Goal: Contribute content: Contribute content

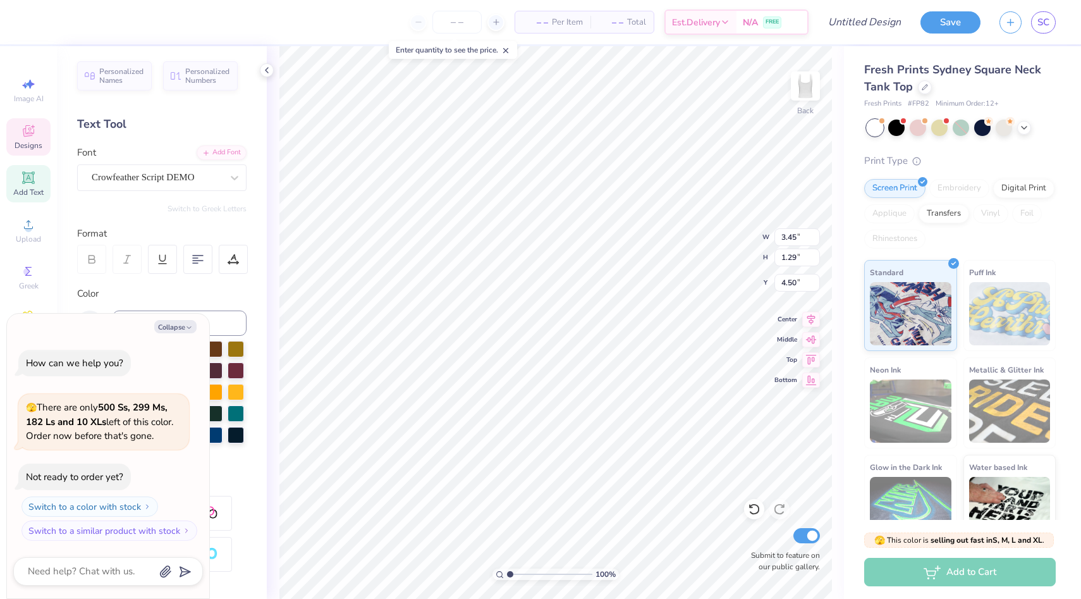
type textarea "x"
type input "4.54"
type textarea "x"
type textarea "P Phi"
type textarea "x"
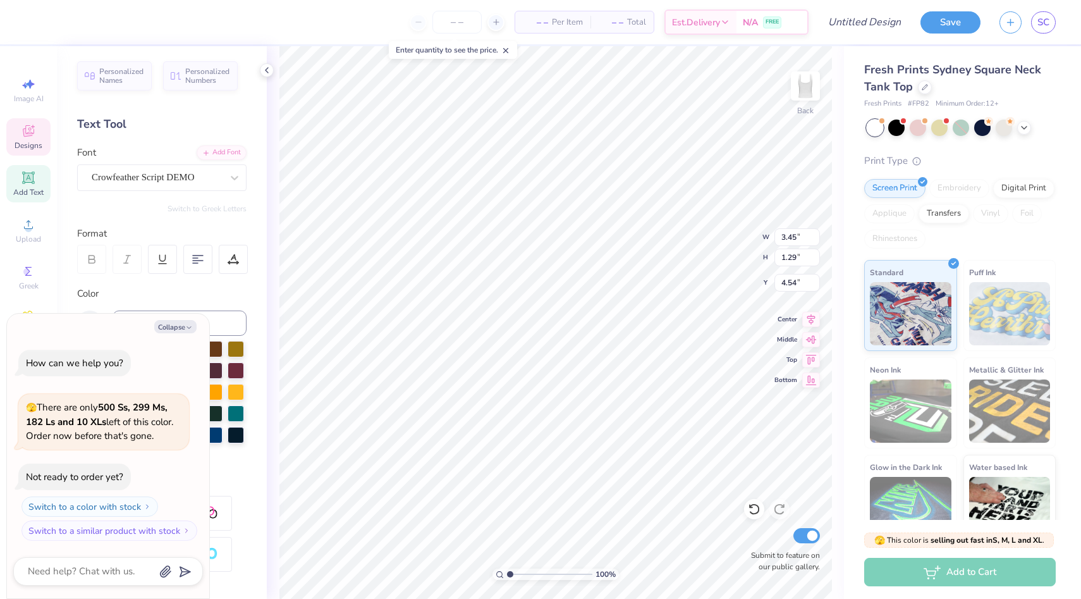
type textarea "Pi Phi"
type textarea "x"
type textarea "Pie Phi"
type textarea "x"
type textarea "Pie Phi"
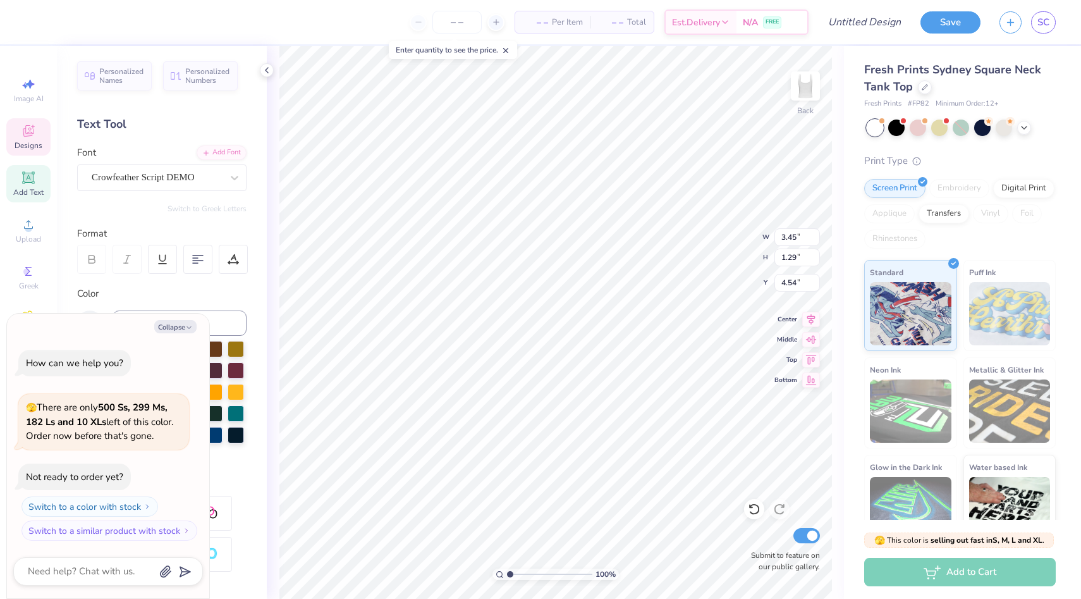
type textarea "x"
type textarea "Pie a Phi"
type textarea "x"
type textarea "Pie a P"
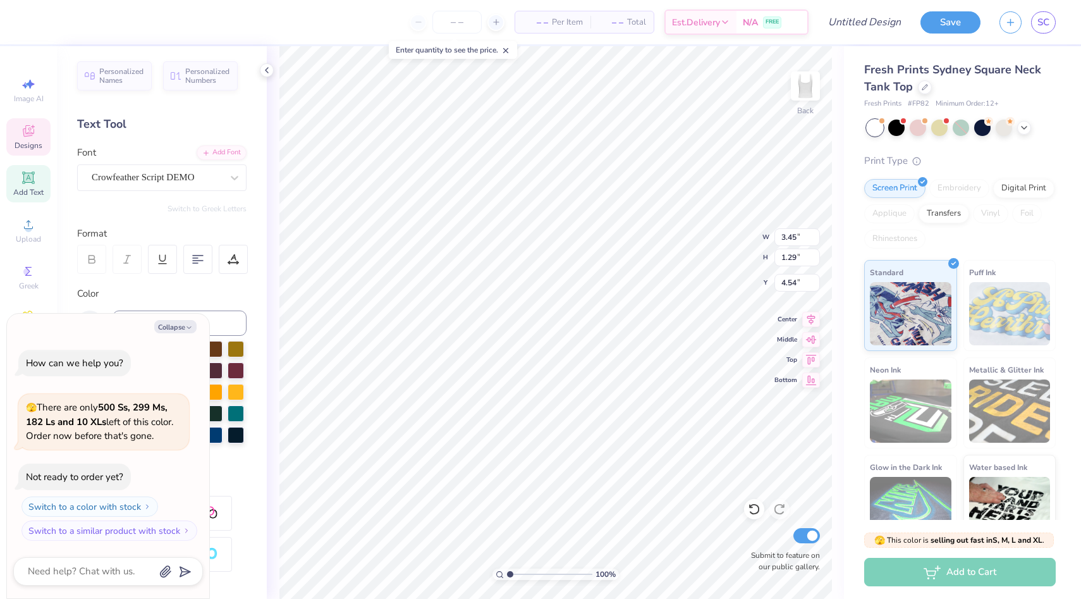
type textarea "x"
type textarea "Pie a Pi"
click at [180, 326] on button "Collapse" at bounding box center [175, 326] width 42 height 13
type textarea "x"
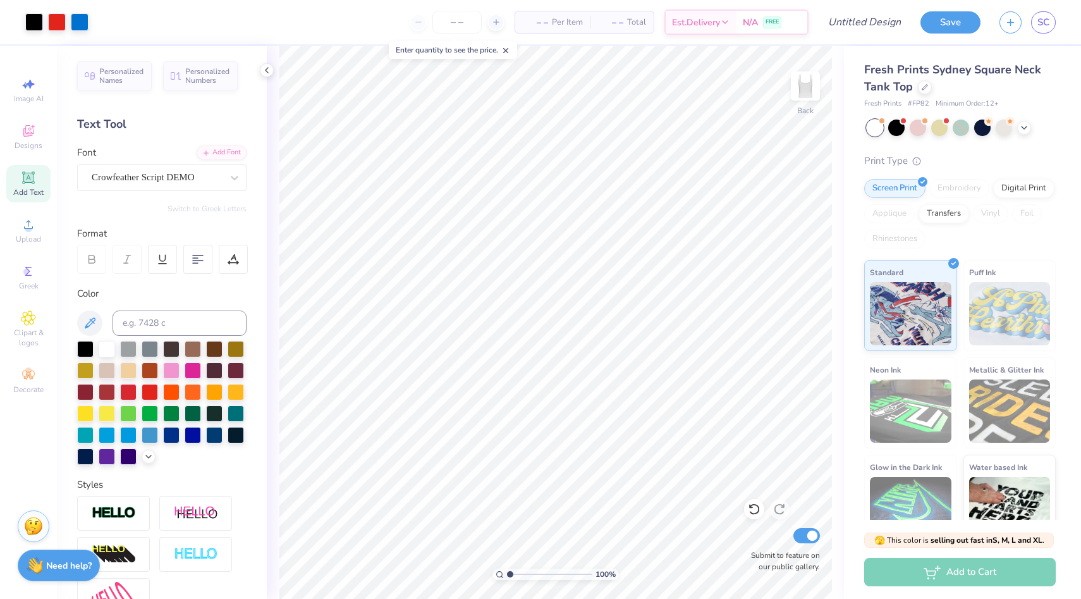
click at [24, 184] on icon at bounding box center [28, 177] width 15 height 15
paste textarea "Benefiting the [PERSON_NAME] Charities of [GEOGRAPHIC_DATA][US_STATE] and The A…"
type textarea "Benefiting the [PERSON_NAME] Charities of [GEOGRAPHIC_DATA][US_STATE] and The A…"
click at [164, 171] on div "Super Dream" at bounding box center [156, 178] width 133 height 20
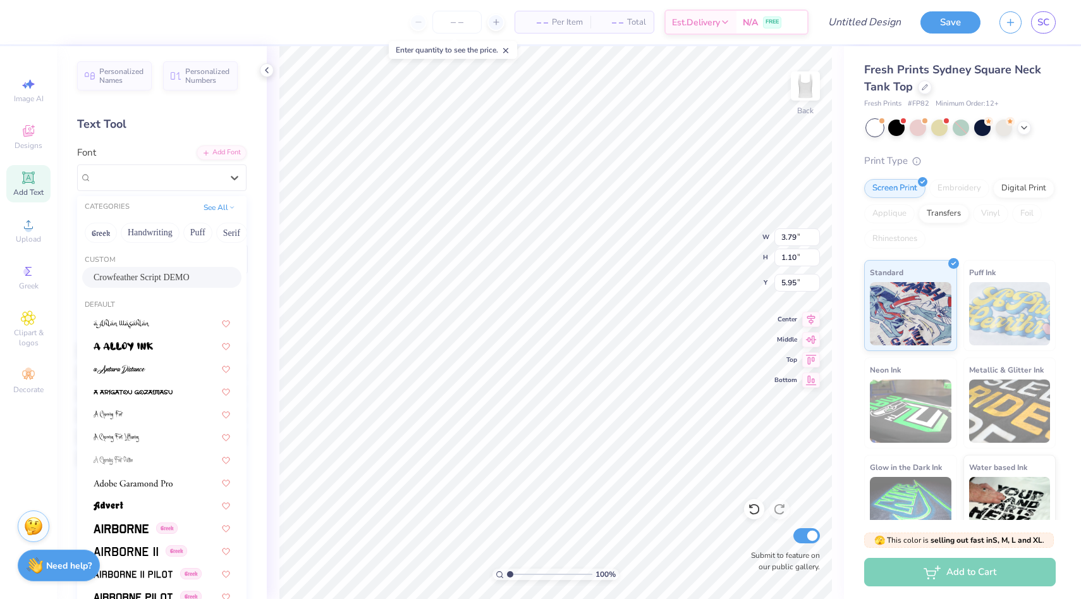
click at [159, 278] on span "Crowfeather Script DEMO" at bounding box center [142, 277] width 96 height 13
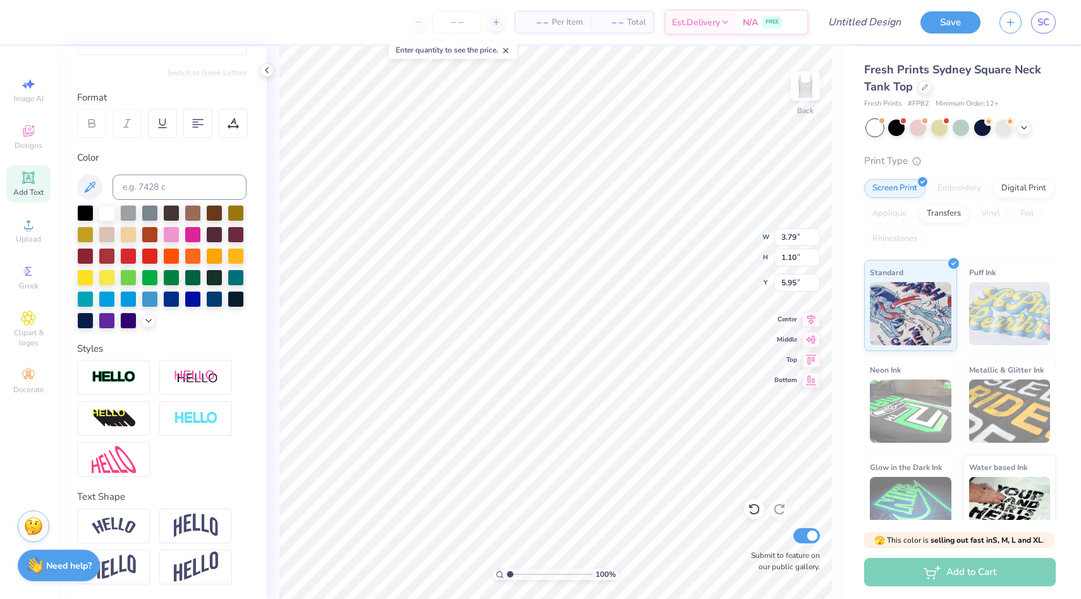
scroll to position [0, 13]
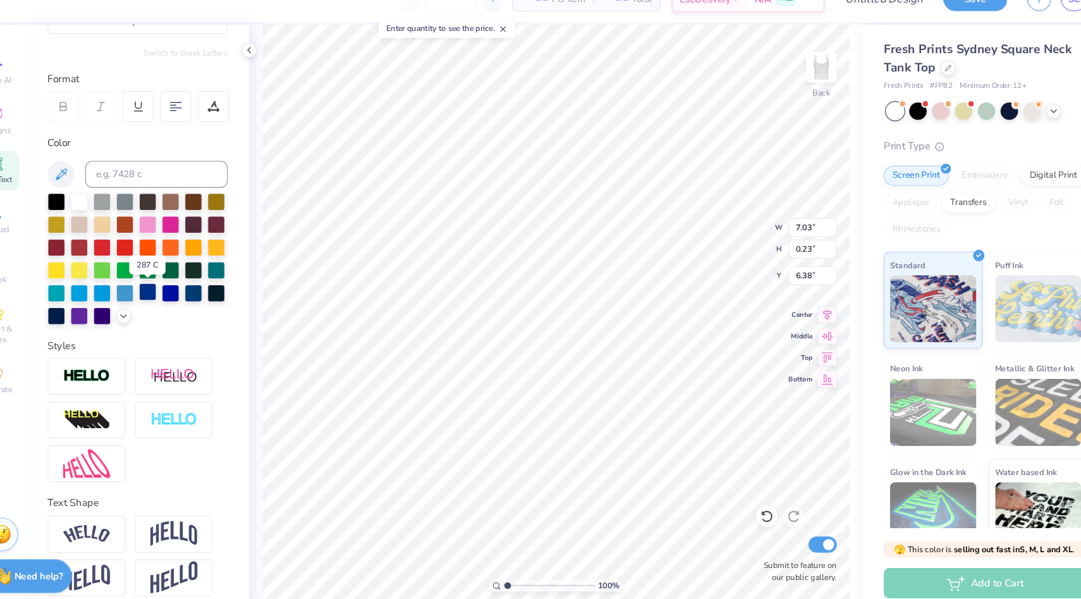
click at [172, 293] on div at bounding box center [171, 298] width 16 height 16
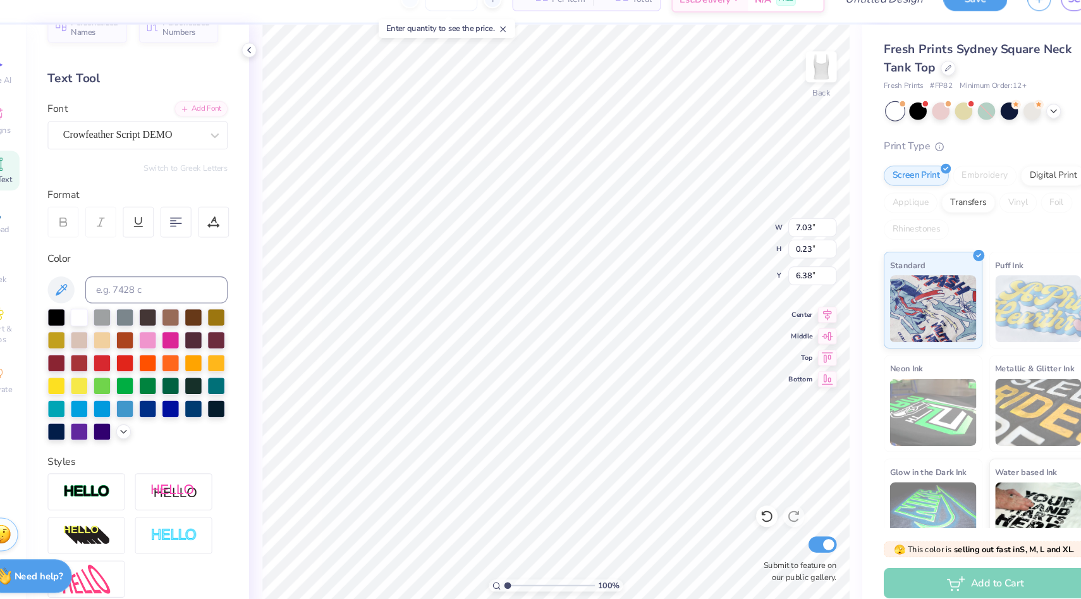
scroll to position [22, 0]
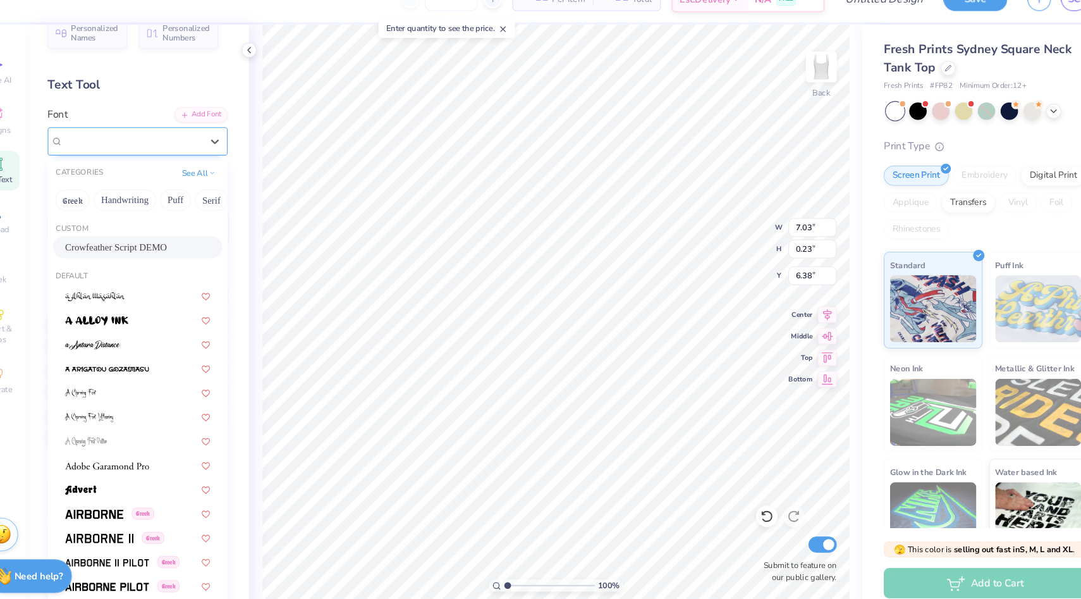
click at [204, 153] on div "Crowfeather Script DEMO" at bounding box center [156, 156] width 133 height 20
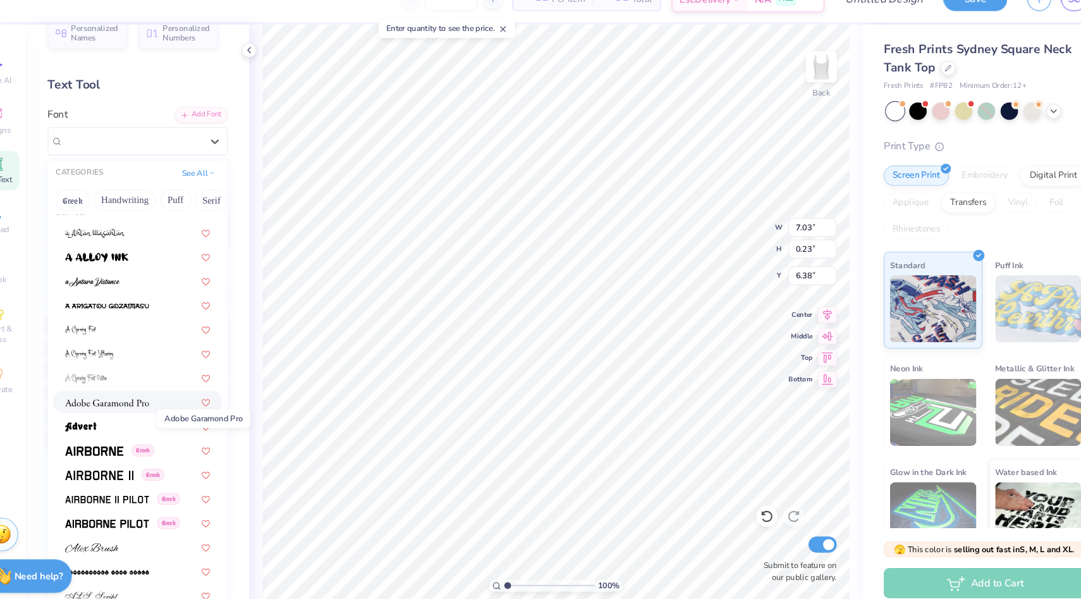
scroll to position [60, 0]
click at [145, 407] on span at bounding box center [133, 400] width 79 height 13
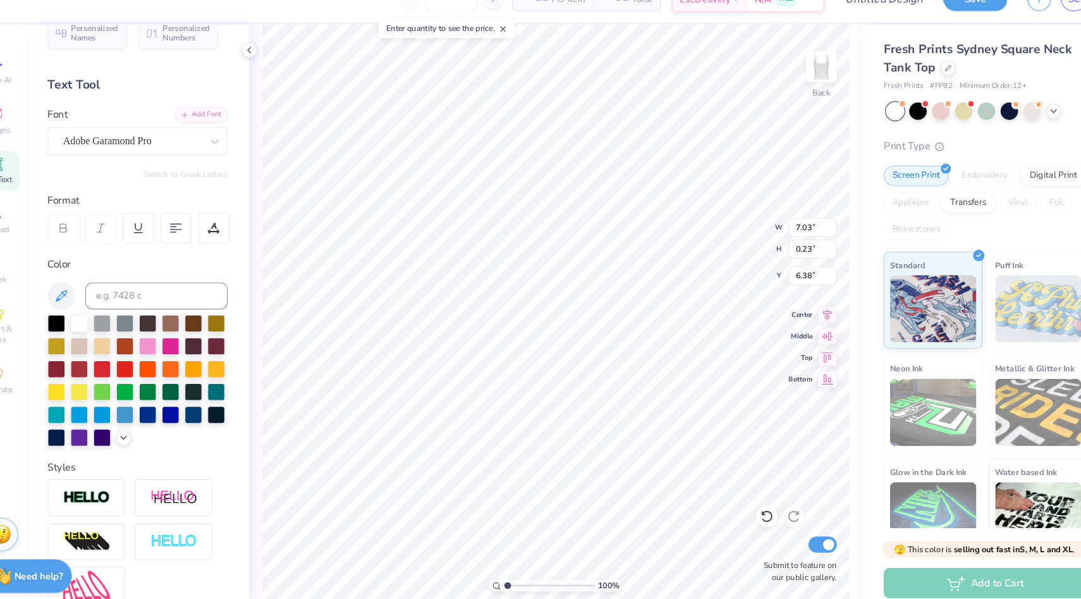
type input "0.18"
type input "6.41"
type input "2.81"
type input "1.10"
type input "4.64"
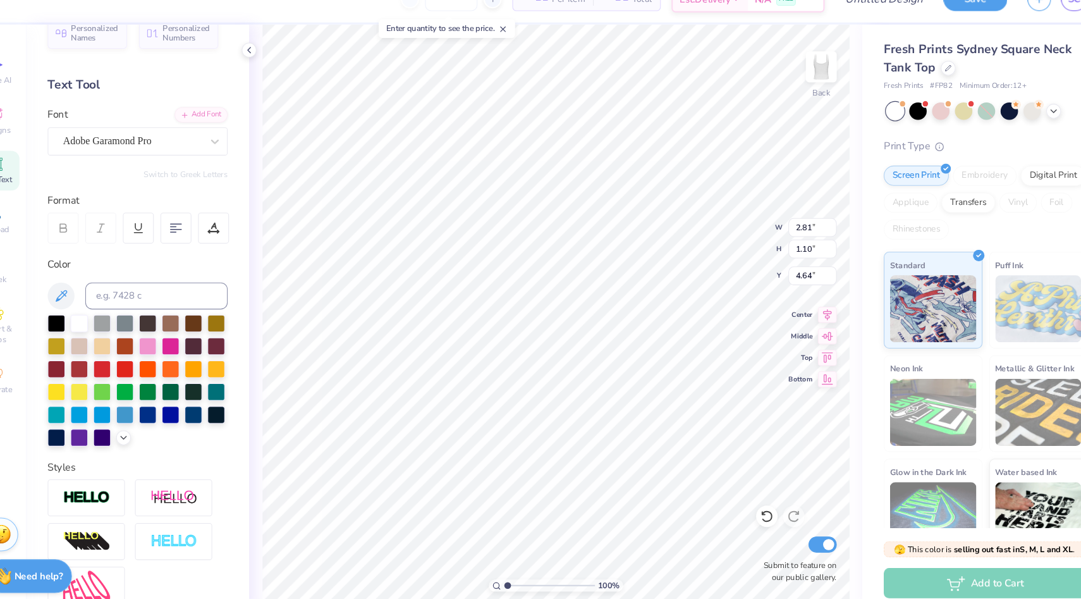
type input "7.03"
type input "0.18"
type input "6.41"
click at [126, 409] on div at bounding box center [128, 412] width 16 height 16
type input "7.25"
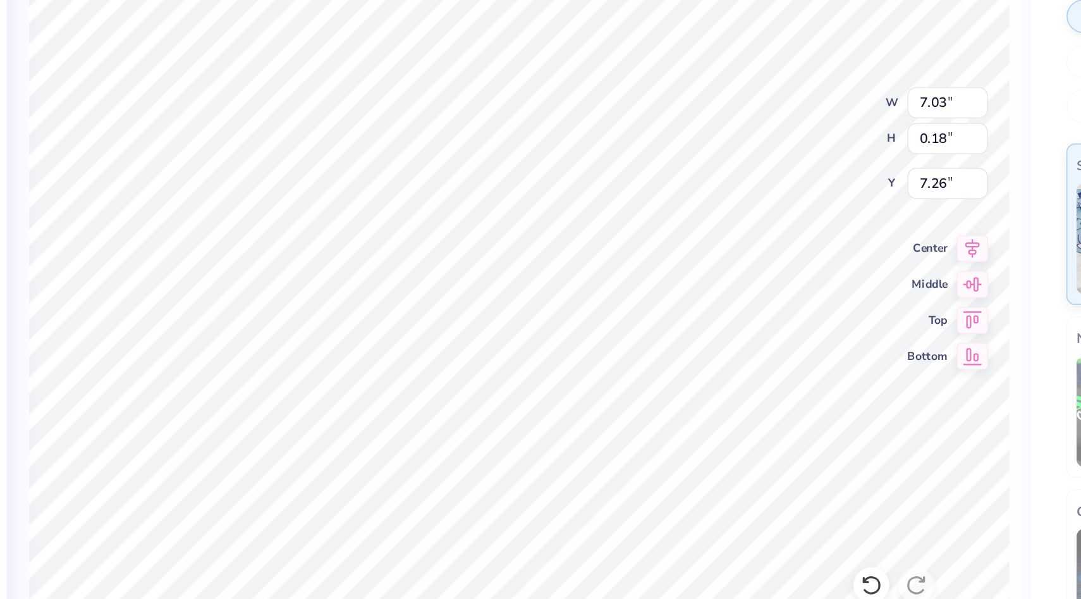
scroll to position [0, 23]
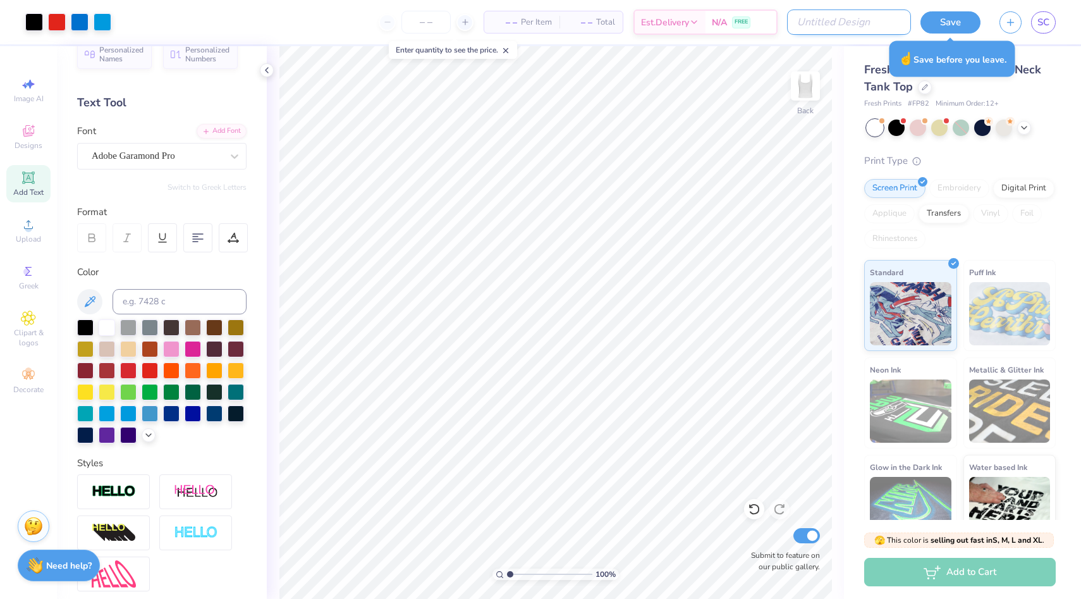
click at [857, 28] on input "Design Title" at bounding box center [849, 21] width 124 height 25
type input "pie a pi bows"
click at [949, 27] on button "Save" at bounding box center [951, 20] width 60 height 22
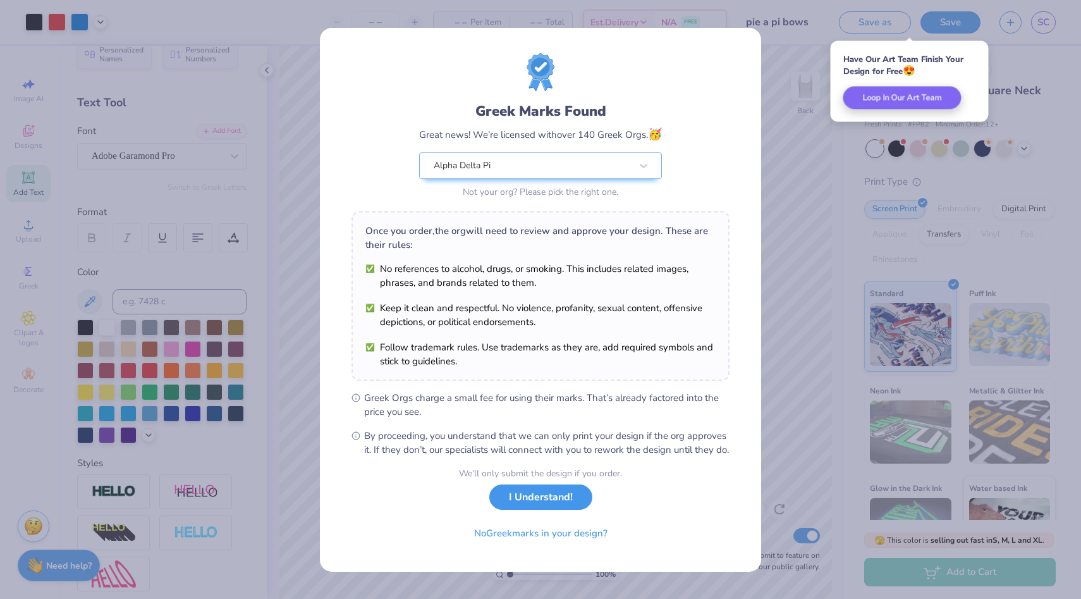
click at [528, 510] on button "I Understand!" at bounding box center [540, 497] width 103 height 26
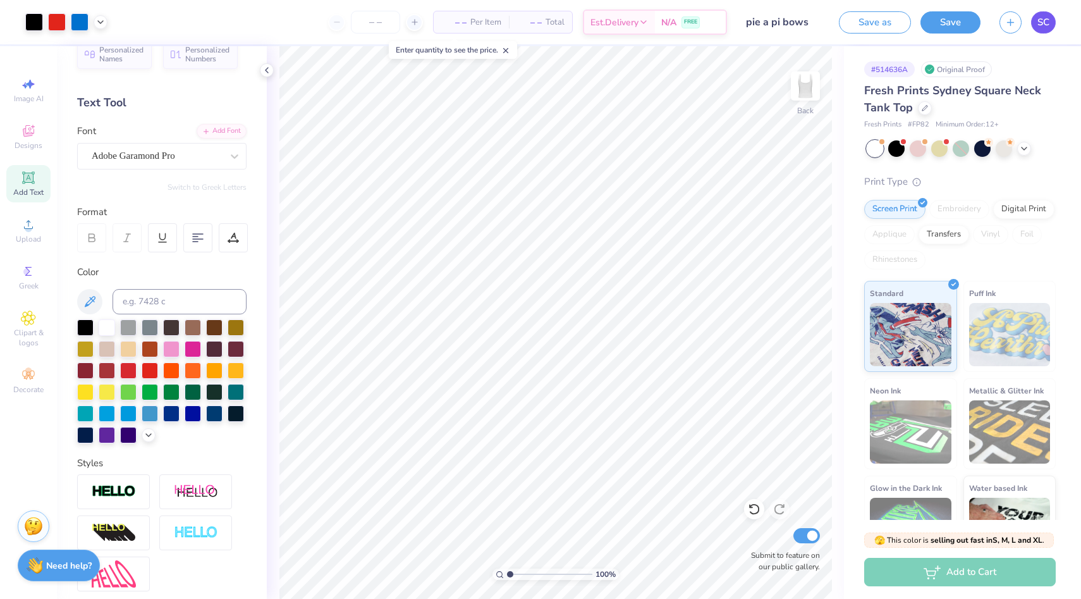
click at [1044, 23] on span "SC" at bounding box center [1044, 22] width 12 height 15
